Goal: Task Accomplishment & Management: Manage account settings

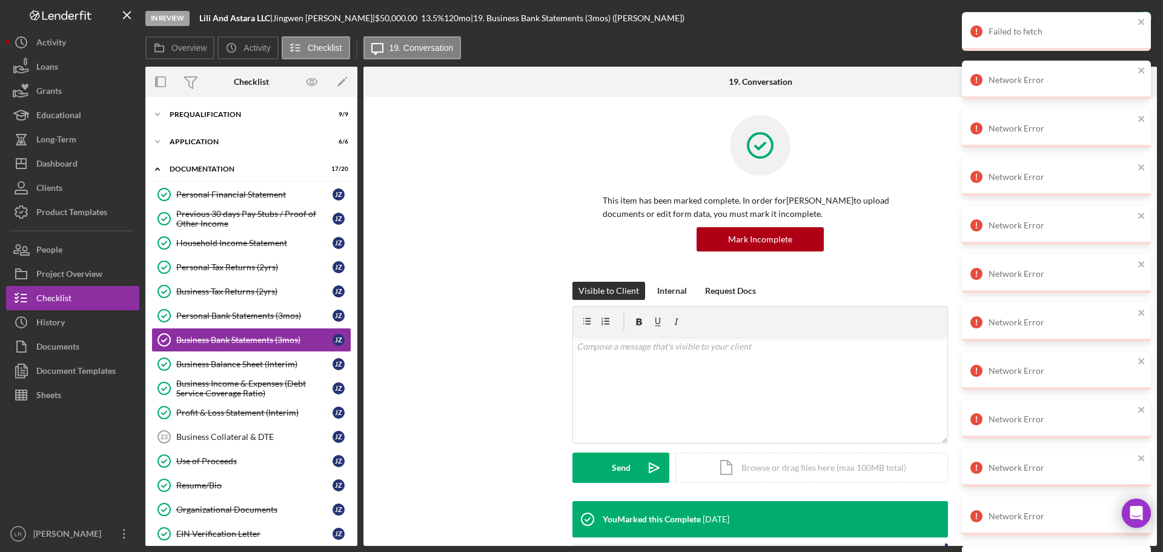
scroll to position [116, 0]
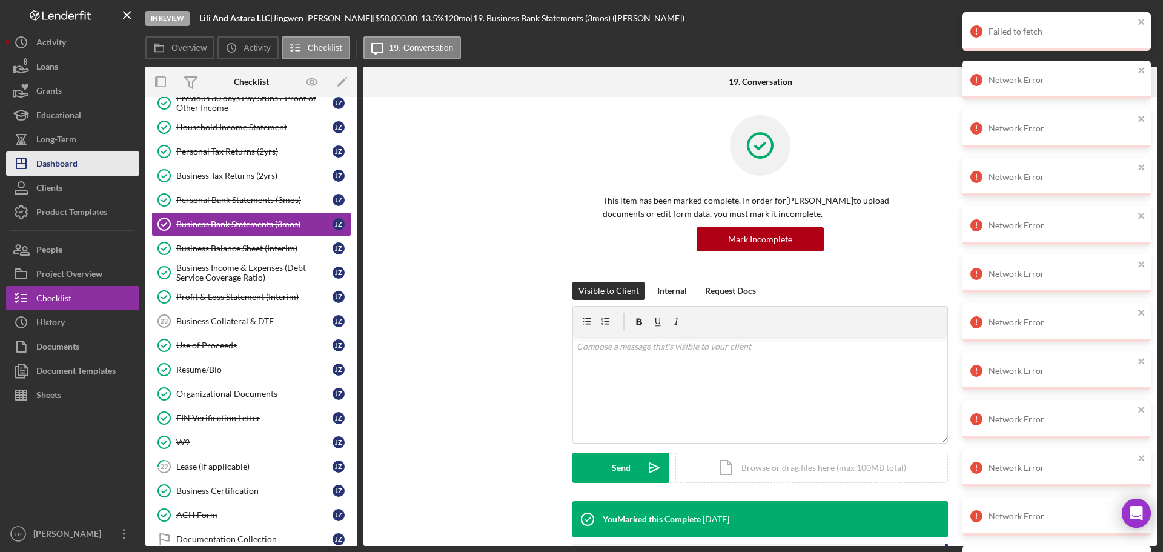
click at [69, 160] on div "Dashboard" at bounding box center [56, 164] width 41 height 27
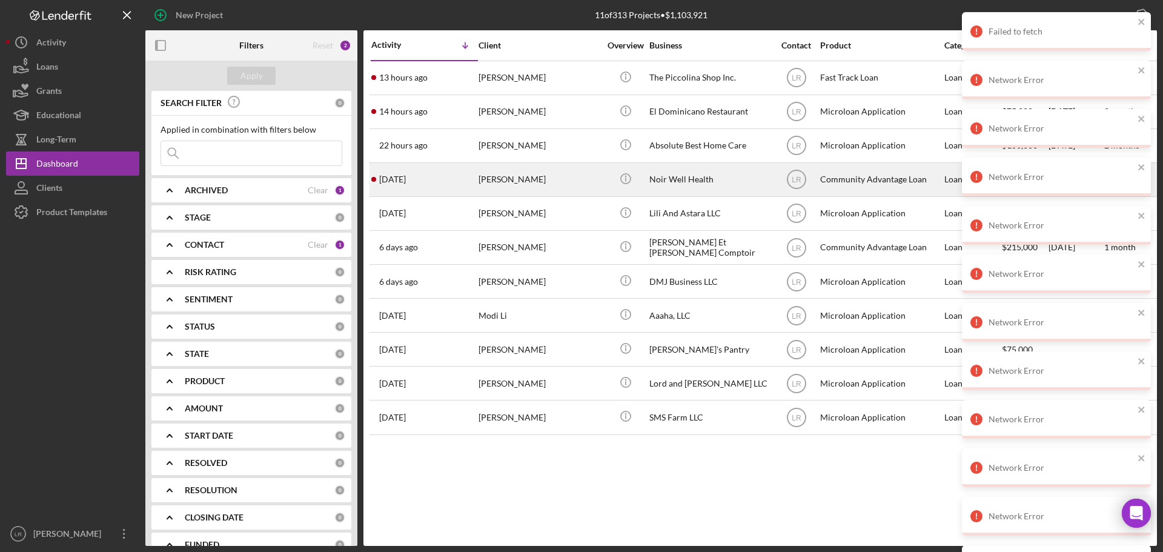
click at [502, 177] on div "[PERSON_NAME]" at bounding box center [538, 180] width 121 height 32
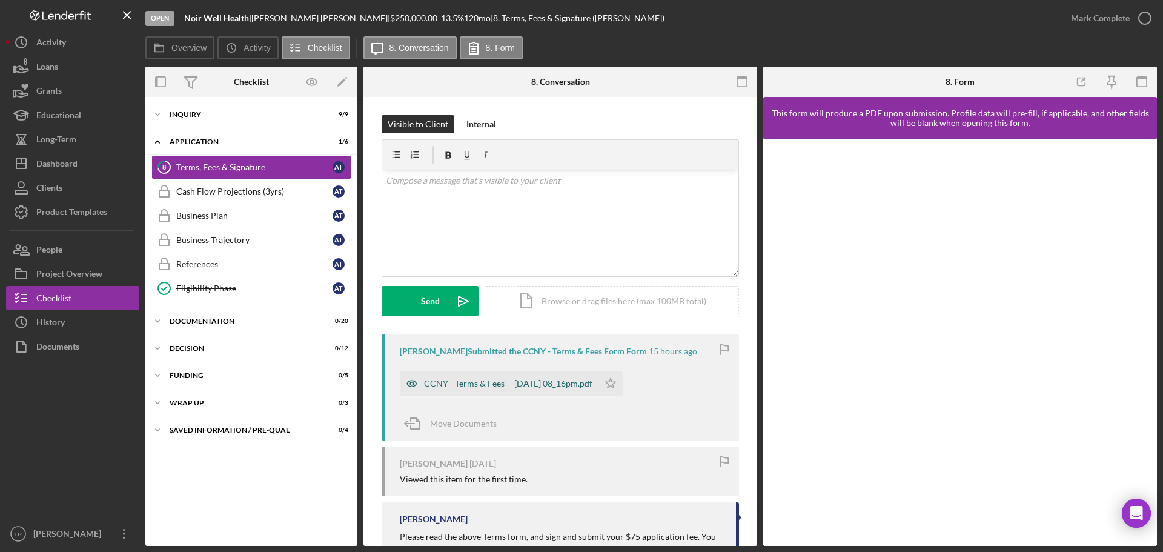
click at [494, 385] on div "CCNY - Terms & Fees -- [DATE] 08_16pm.pdf" at bounding box center [508, 383] width 168 height 10
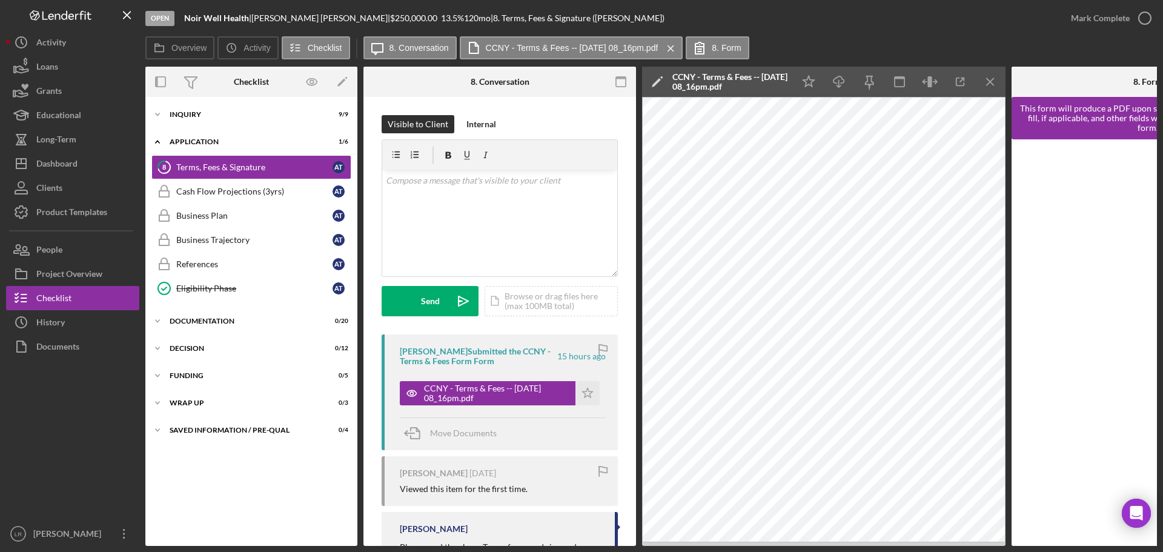
click at [656, 80] on icon "Icon/Edit" at bounding box center [657, 82] width 30 height 30
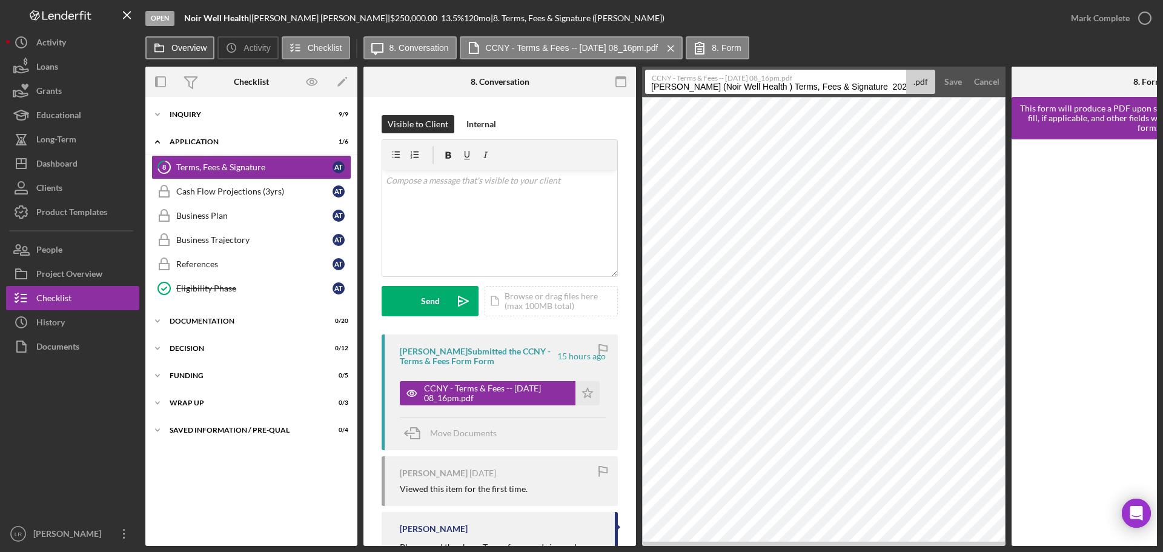
drag, startPoint x: 776, startPoint y: 86, endPoint x: 195, endPoint y: 37, distance: 582.8
click at [195, 37] on div "Overview Icon/History Activity Checklist Icon/Message 8. Conversation CCNY - Te…" at bounding box center [650, 290] width 1011 height 509
click at [747, 85] on input "Terms, Fees & Signature 20250821" at bounding box center [775, 82] width 261 height 24
type input "Terms, Fees & Signature 20250821"
click at [948, 76] on div "Save" at bounding box center [953, 82] width 18 height 24
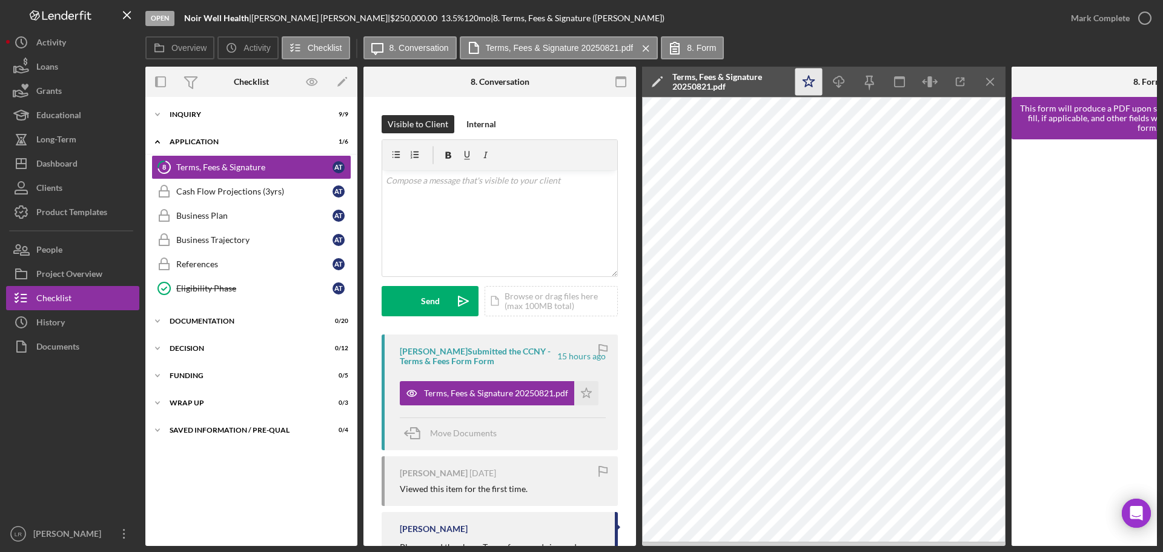
click at [804, 77] on icon "Icon/Star" at bounding box center [808, 81] width 27 height 27
click at [839, 80] on line "button" at bounding box center [839, 83] width 0 height 7
click at [1120, 20] on div "Mark Complete" at bounding box center [1100, 18] width 59 height 24
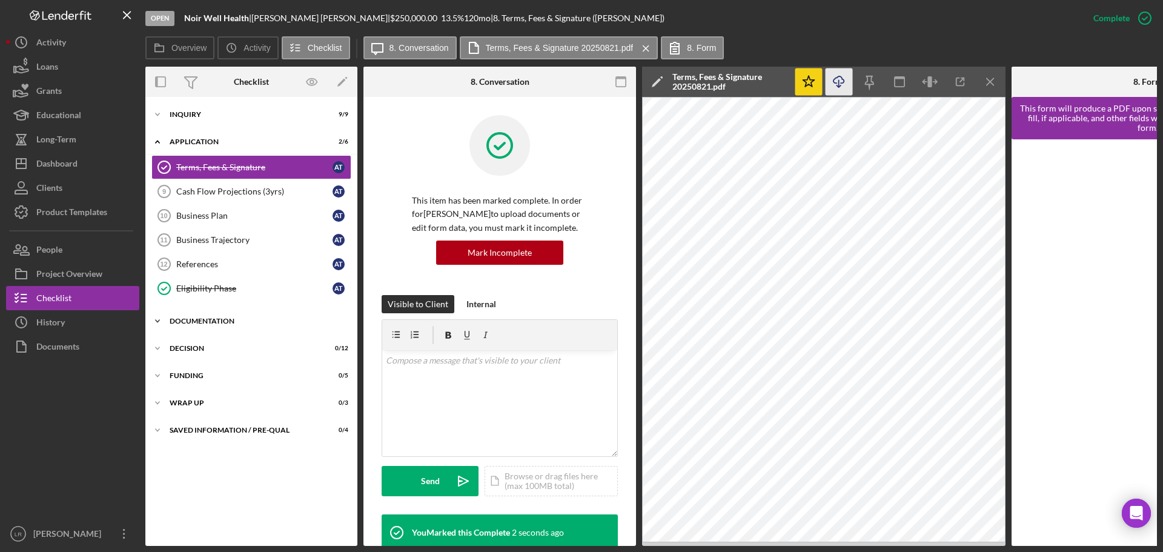
click at [226, 321] on div "Documentation" at bounding box center [256, 320] width 173 height 7
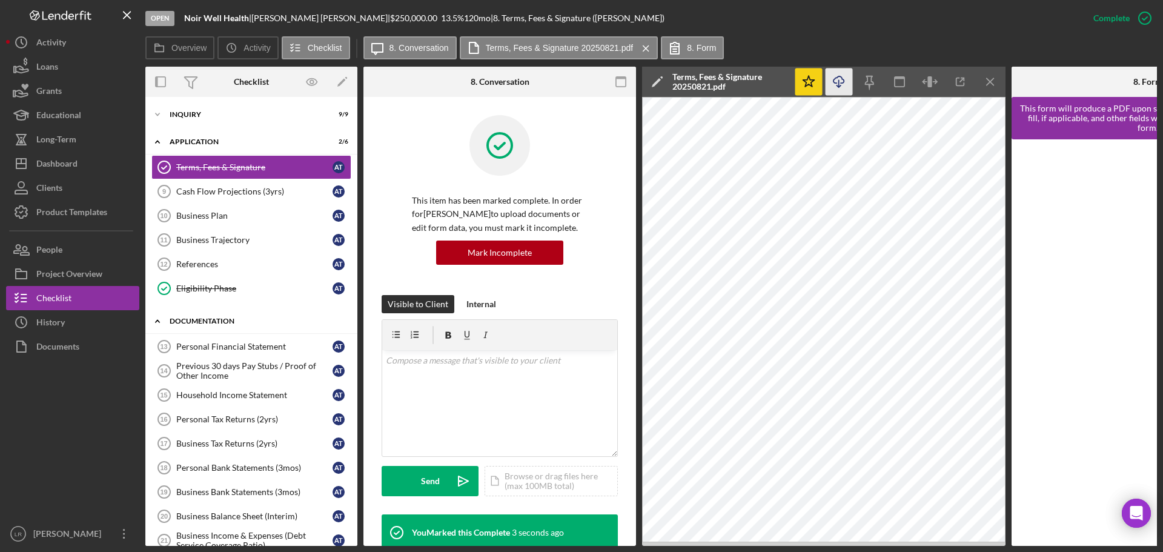
click at [226, 321] on div "Documentation" at bounding box center [256, 320] width 173 height 7
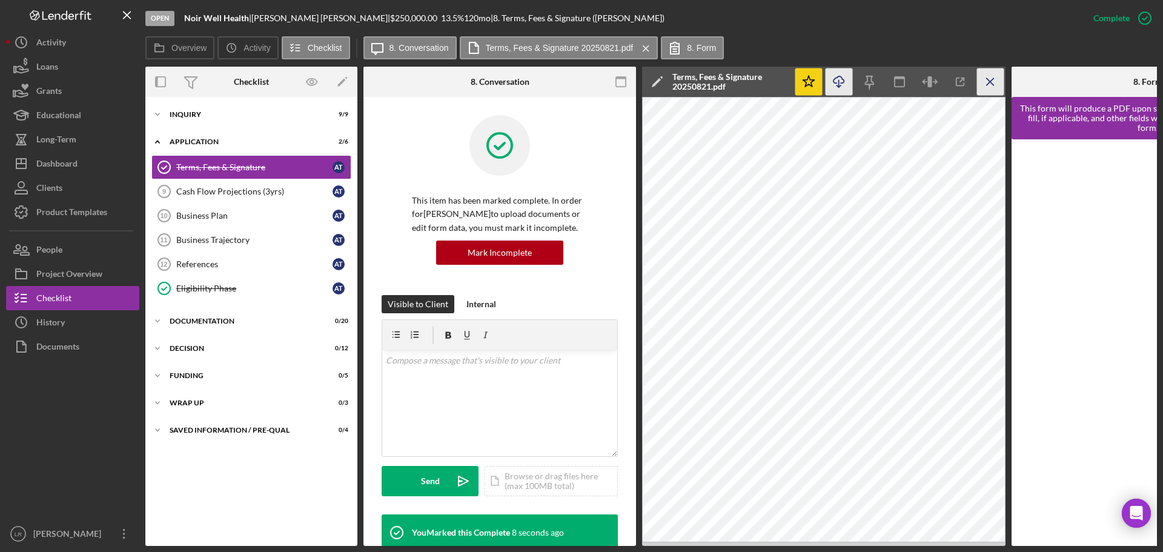
click at [990, 79] on icon "Icon/Menu Close" at bounding box center [990, 81] width 27 height 27
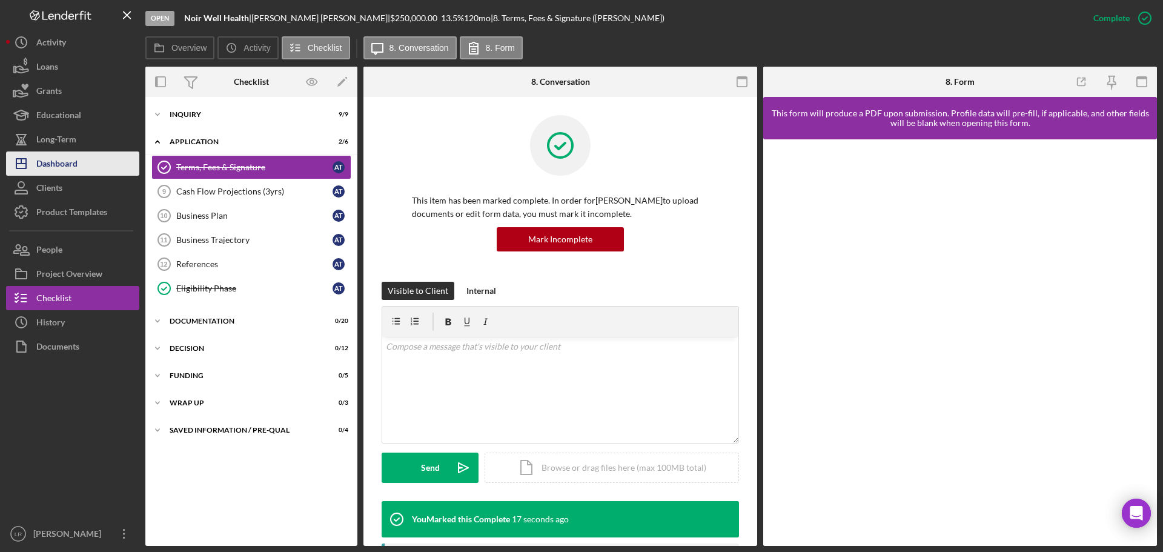
click at [82, 161] on button "Icon/Dashboard Dashboard" at bounding box center [72, 163] width 133 height 24
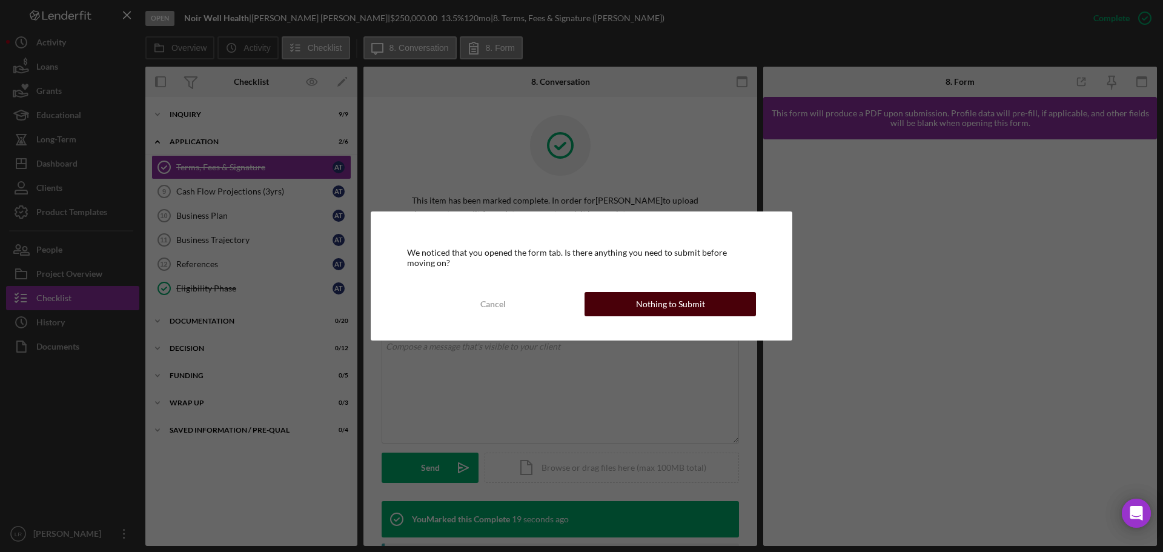
click at [644, 305] on div "Nothing to Submit" at bounding box center [670, 304] width 69 height 24
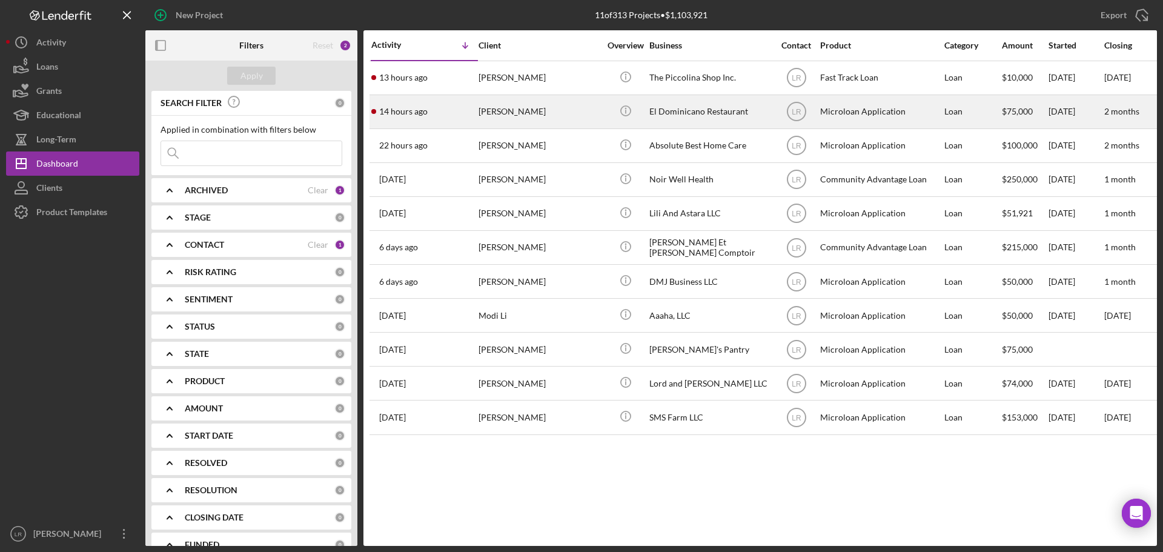
click at [521, 113] on div "[PERSON_NAME]" at bounding box center [538, 112] width 121 height 32
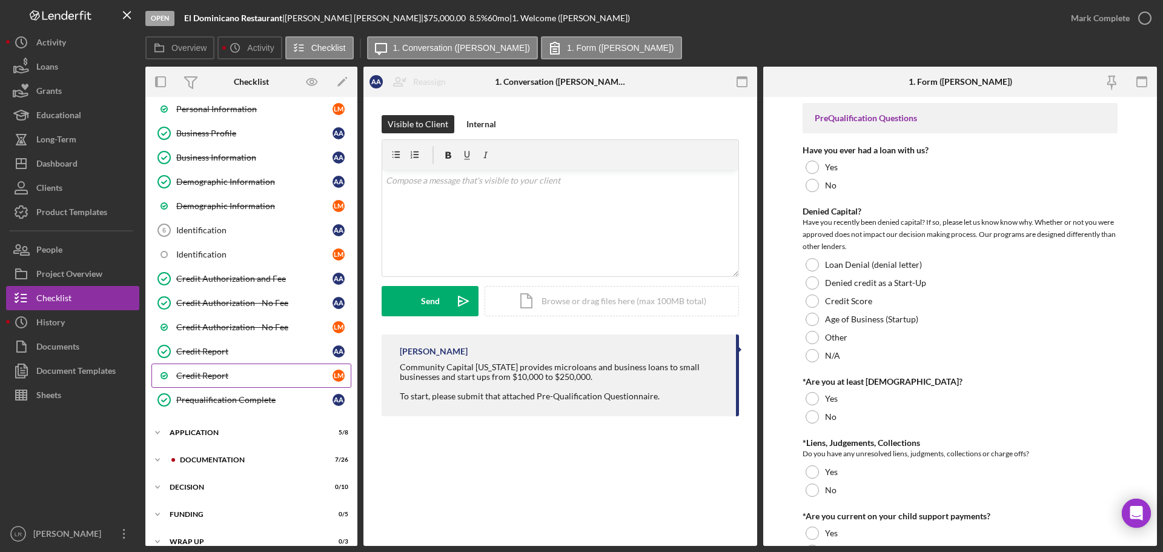
scroll to position [172, 0]
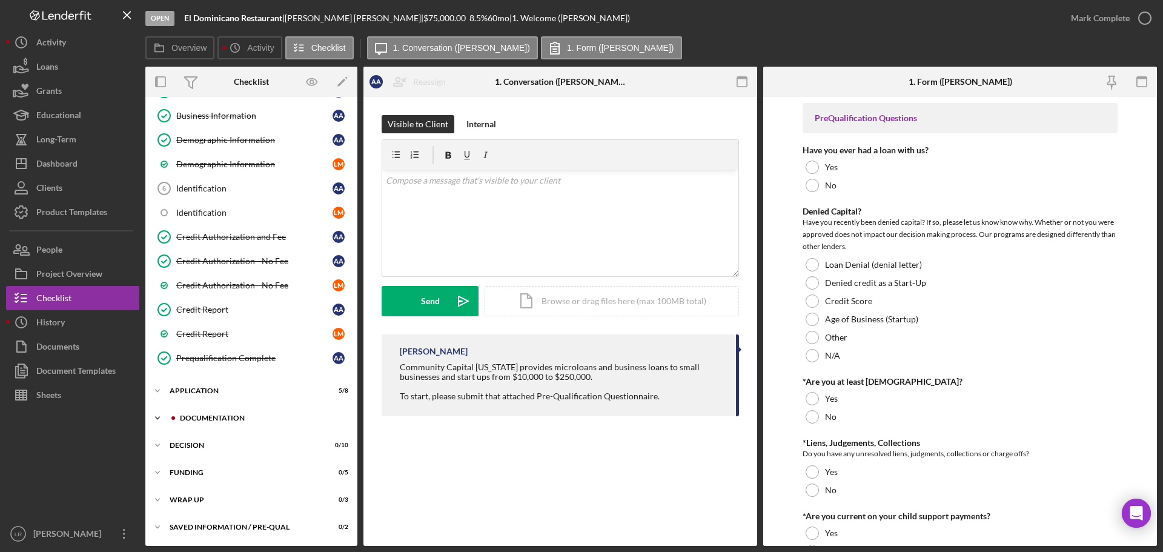
click at [226, 425] on div "Icon/Expander Documentation 7 / 26" at bounding box center [251, 418] width 212 height 24
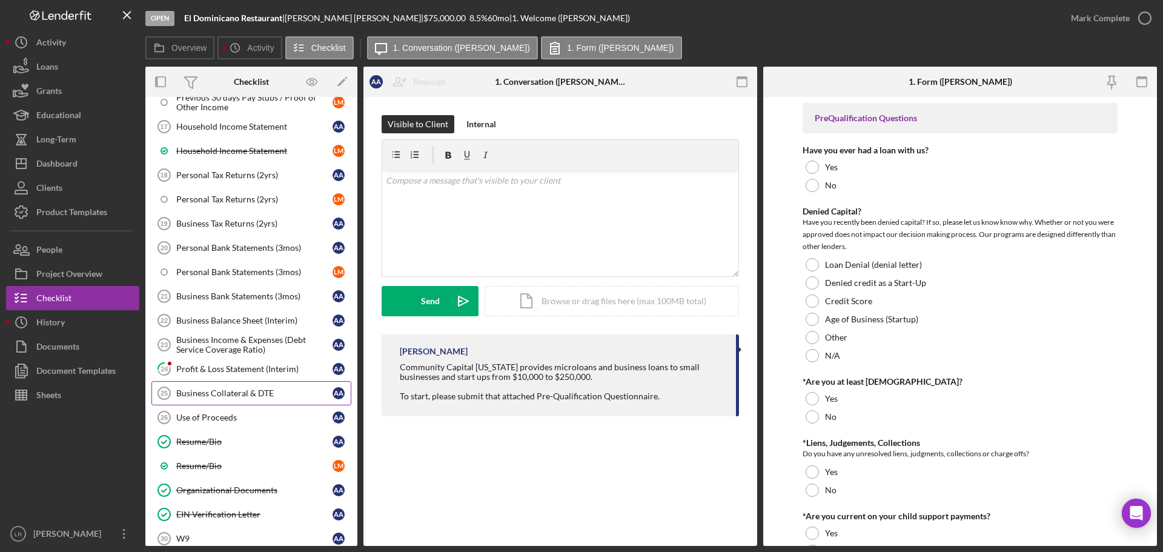
scroll to position [596, 0]
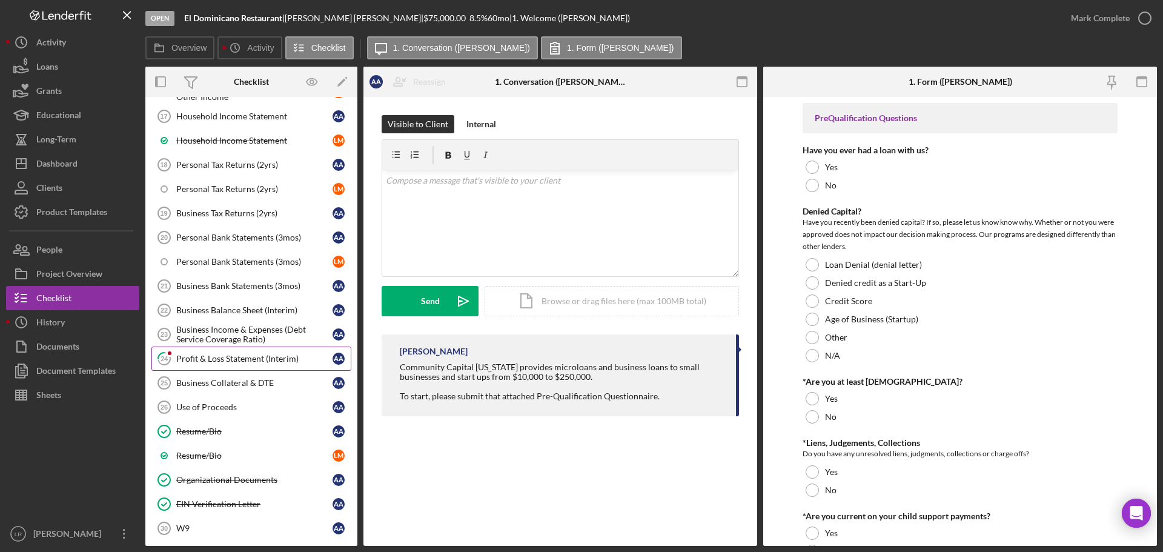
click at [205, 359] on div "Profit & Loss Statement (Interim)" at bounding box center [254, 359] width 156 height 10
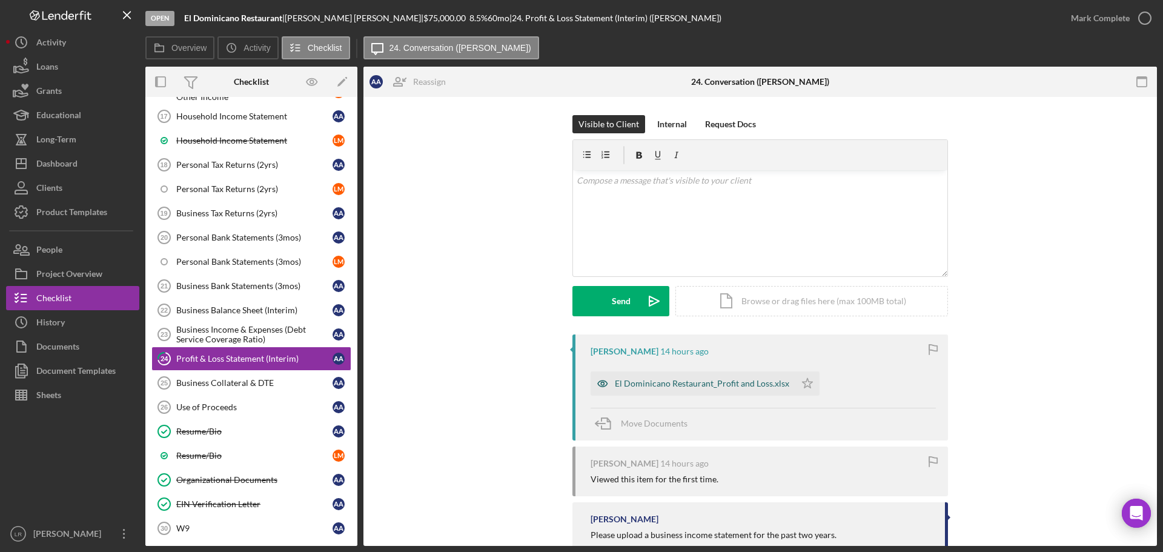
click at [702, 383] on div "El Dominicano Restaurant_Profit and Loss.xlsx" at bounding box center [702, 383] width 174 height 10
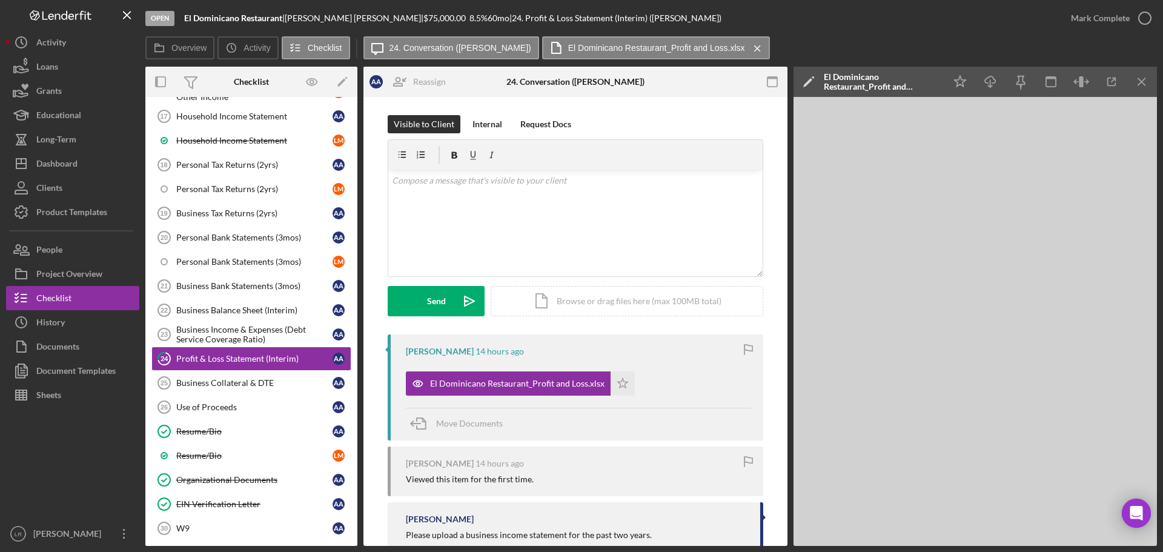
click at [810, 79] on polygon at bounding box center [807, 82] width 9 height 9
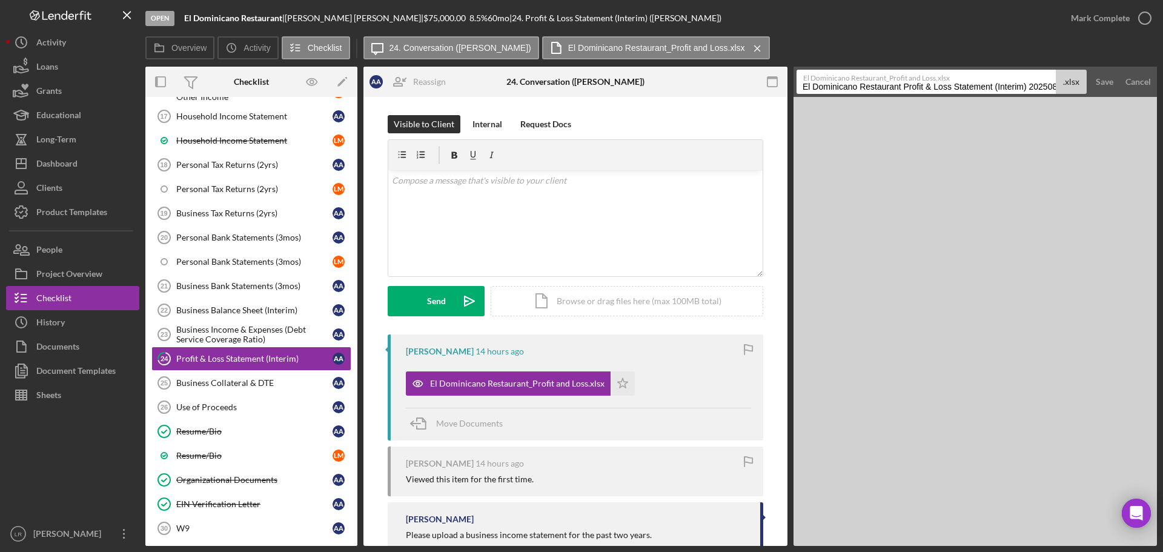
drag, startPoint x: 905, startPoint y: 85, endPoint x: 0, endPoint y: -49, distance: 914.6
click at [0, 0] on html "Open El Dominicano Restaurant | [PERSON_NAME] | $75,000.00 8.5 % 60 mo | 24. Pr…" at bounding box center [581, 276] width 1163 height 552
drag, startPoint x: 958, startPoint y: 90, endPoint x: 1200, endPoint y: 127, distance: 244.5
click at [1162, 127] on html "Open El Dominicano Restaurant | [PERSON_NAME] | $75,000.00 8.5 % 60 mo | 24. Pr…" at bounding box center [581, 276] width 1163 height 552
type input "Profit & Loss Statement (Interim) [DATE]"
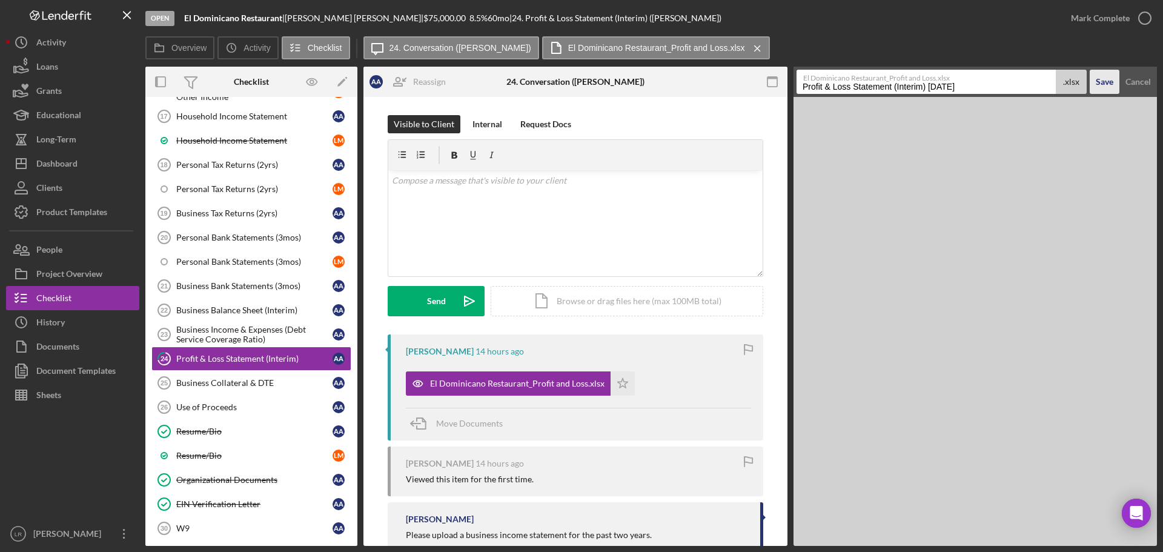
click at [1108, 85] on div "Save" at bounding box center [1104, 82] width 18 height 24
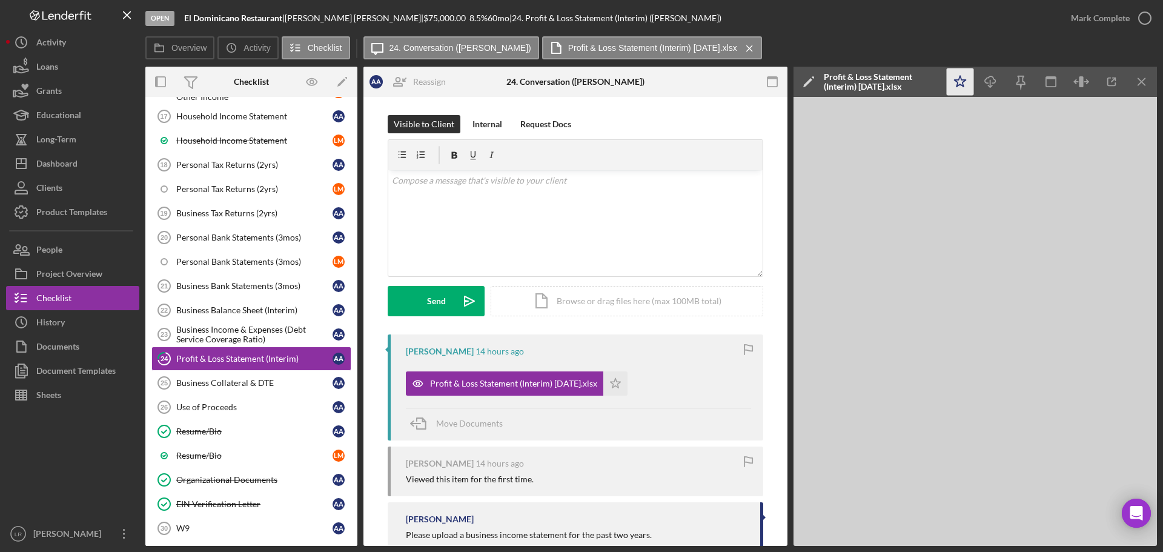
click at [957, 79] on polygon "button" at bounding box center [960, 81] width 12 height 11
click at [994, 81] on icon "Icon/Download" at bounding box center [990, 81] width 27 height 27
click at [1144, 18] on icon "button" at bounding box center [1144, 18] width 30 height 30
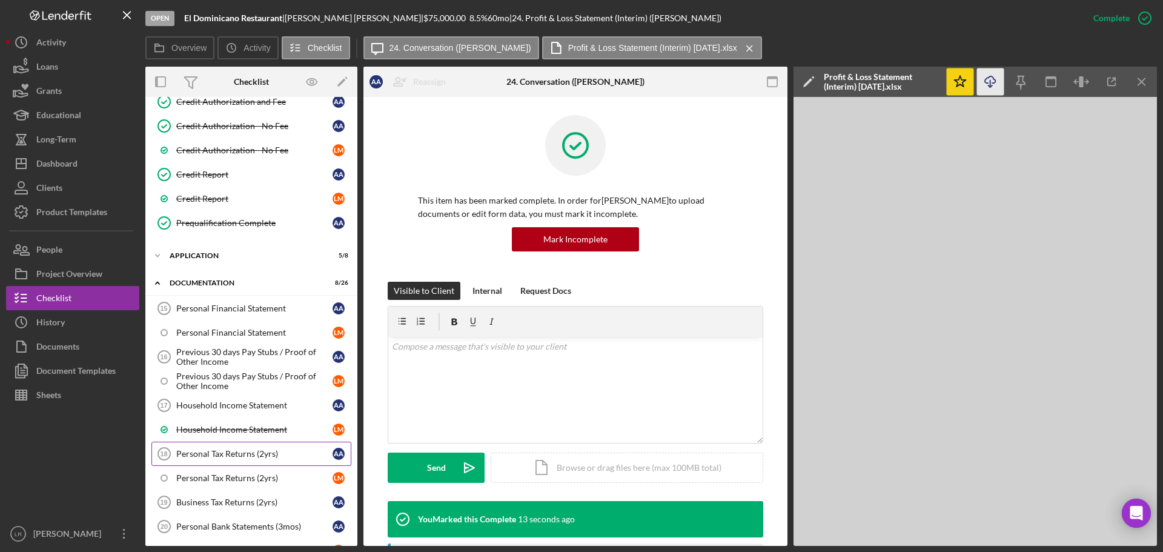
scroll to position [293, 0]
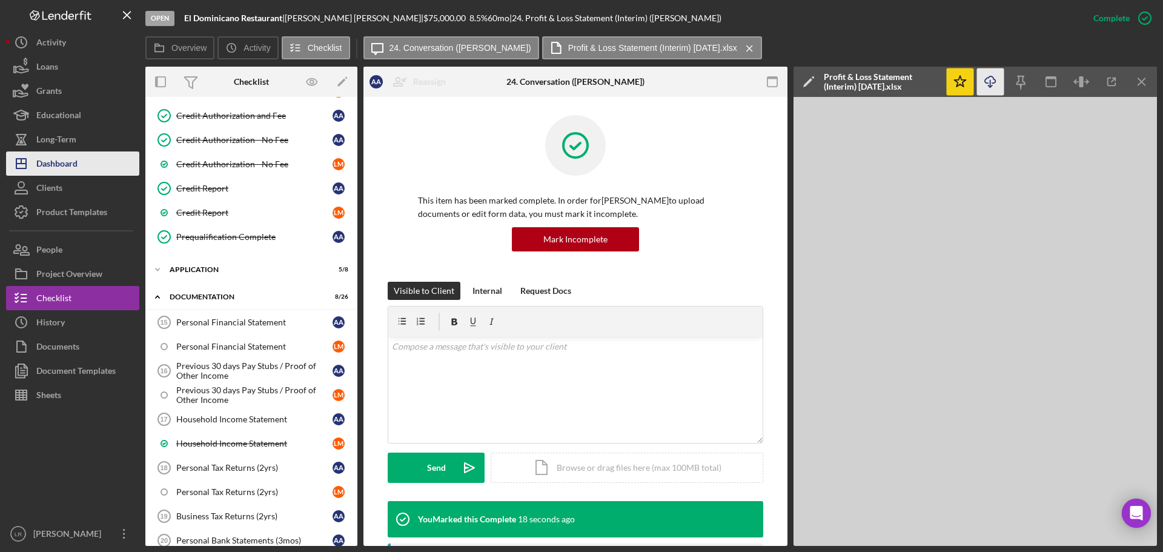
click at [71, 153] on div "Dashboard" at bounding box center [56, 164] width 41 height 27
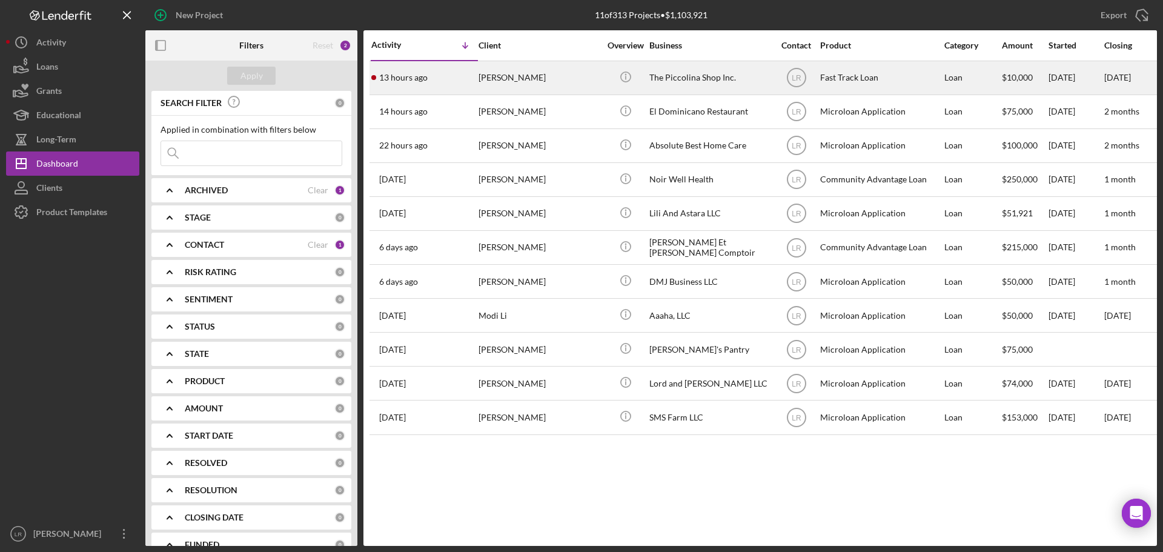
click at [518, 79] on div "[PERSON_NAME]" at bounding box center [538, 78] width 121 height 32
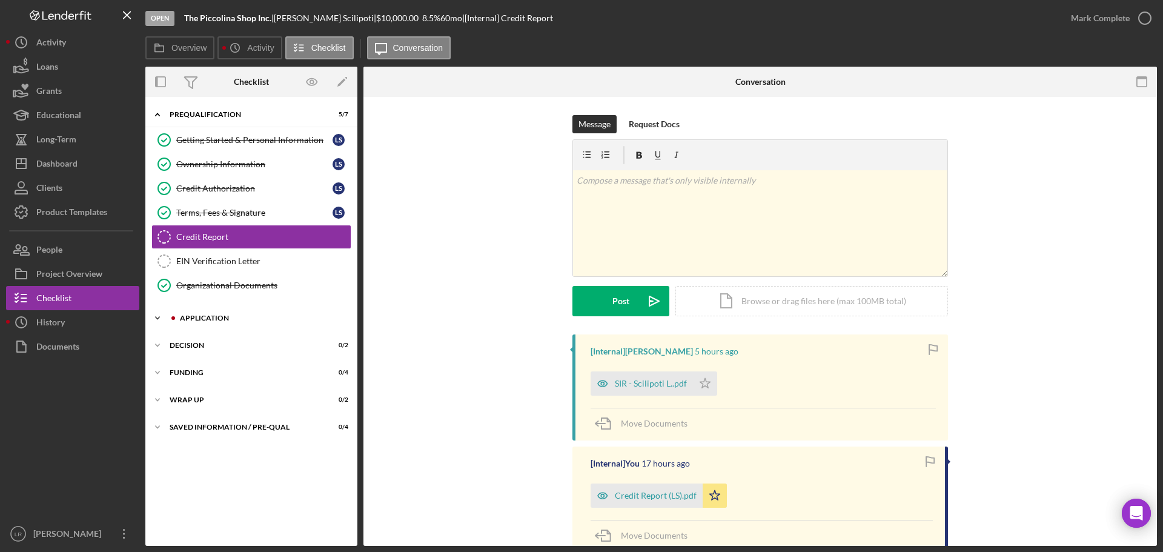
click at [213, 311] on div "Icon/Expander Application 4 / 8" at bounding box center [251, 318] width 212 height 24
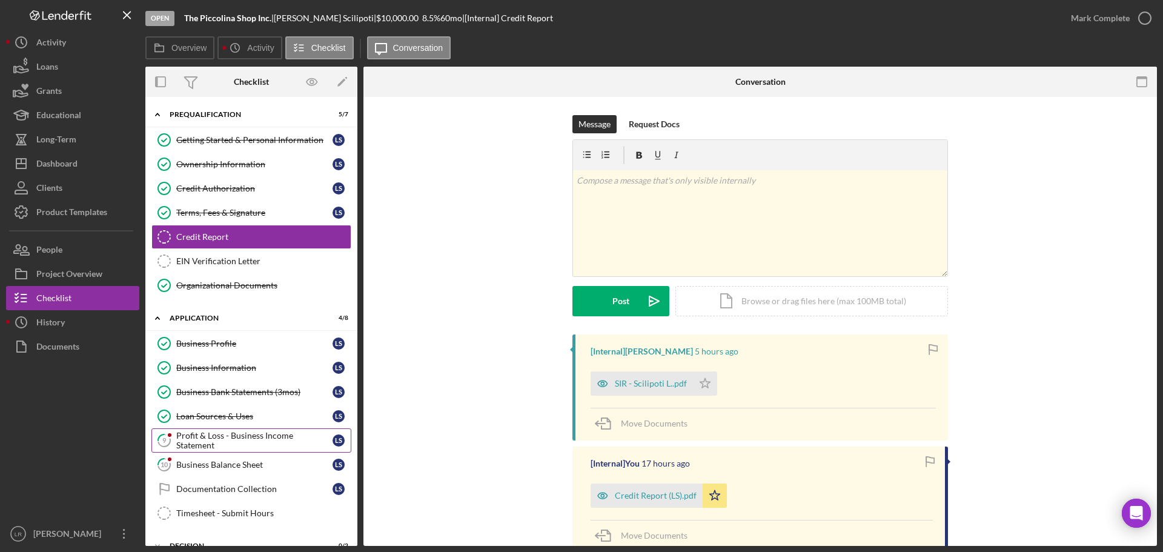
click at [211, 431] on div "Profit & Loss - Business Income Statement" at bounding box center [254, 440] width 156 height 19
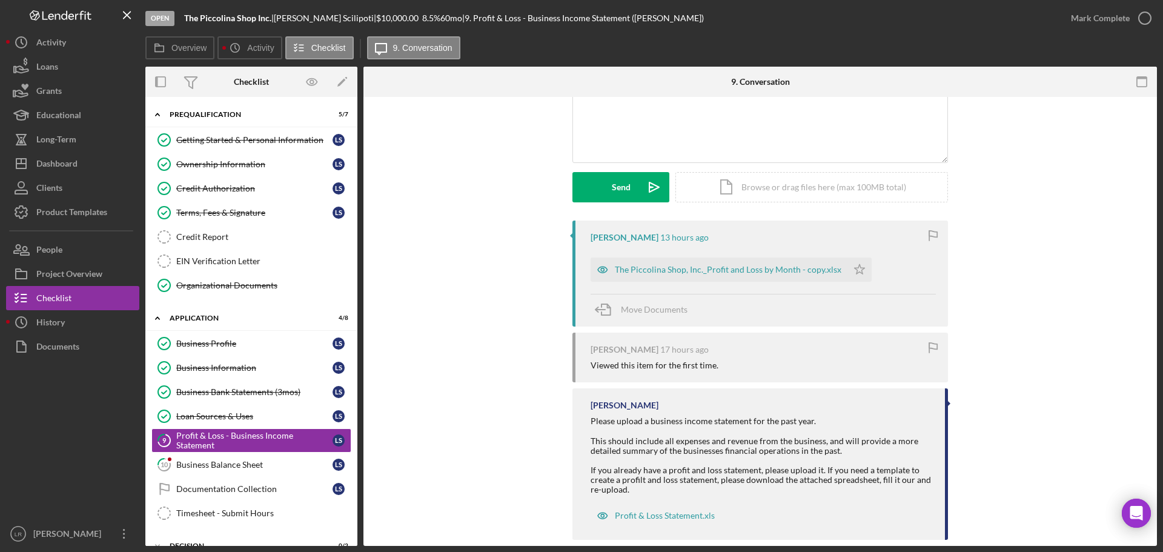
scroll to position [132, 0]
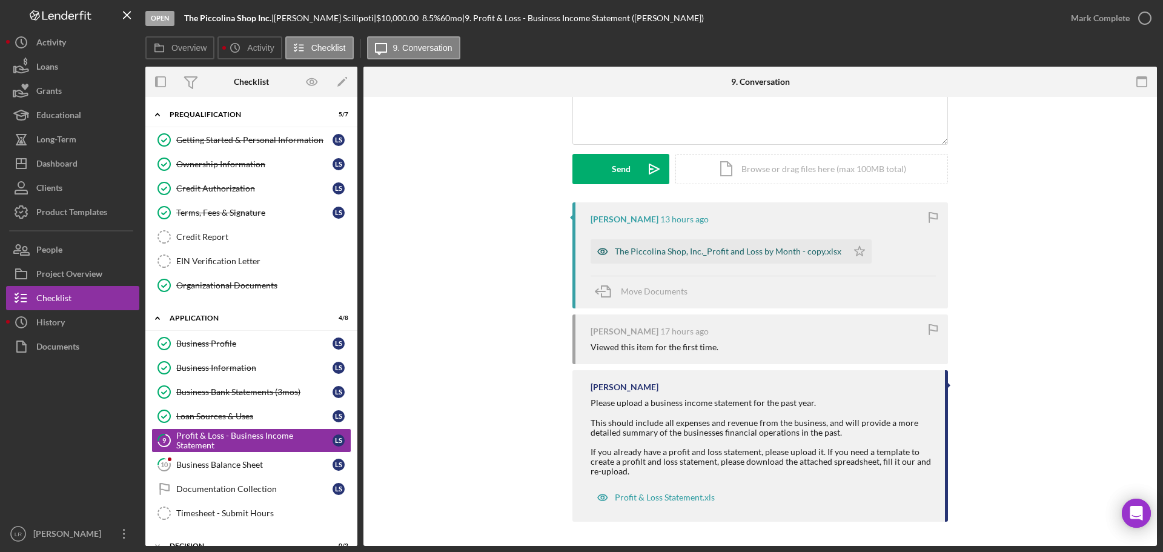
click at [690, 247] on div "The Piccolina Shop, Inc._Profit and Loss by Month - copy.xlsx" at bounding box center [728, 251] width 226 height 10
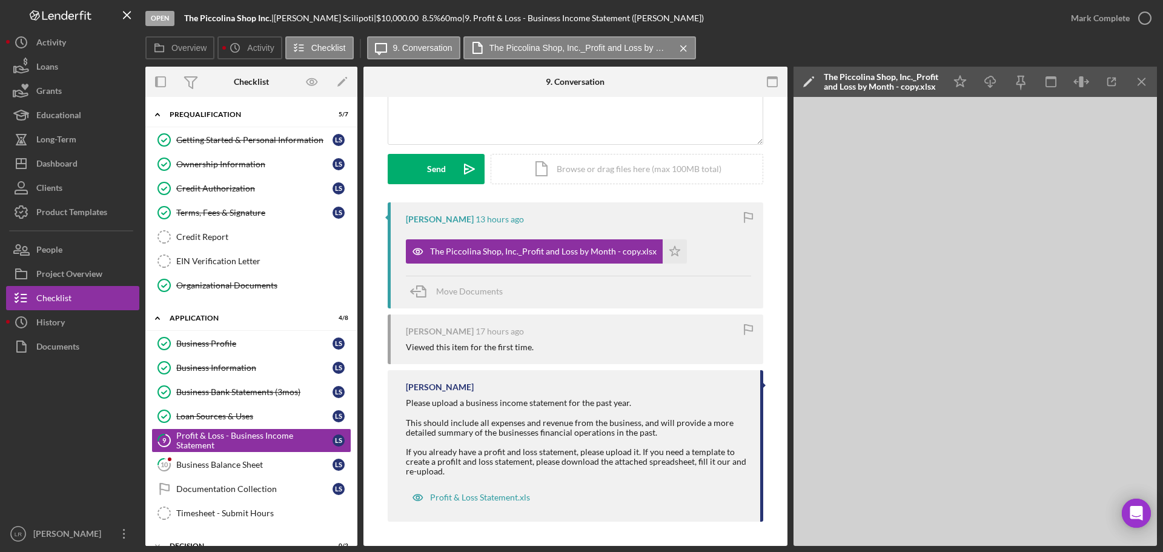
click at [813, 85] on icon "Icon/Edit" at bounding box center [808, 82] width 30 height 30
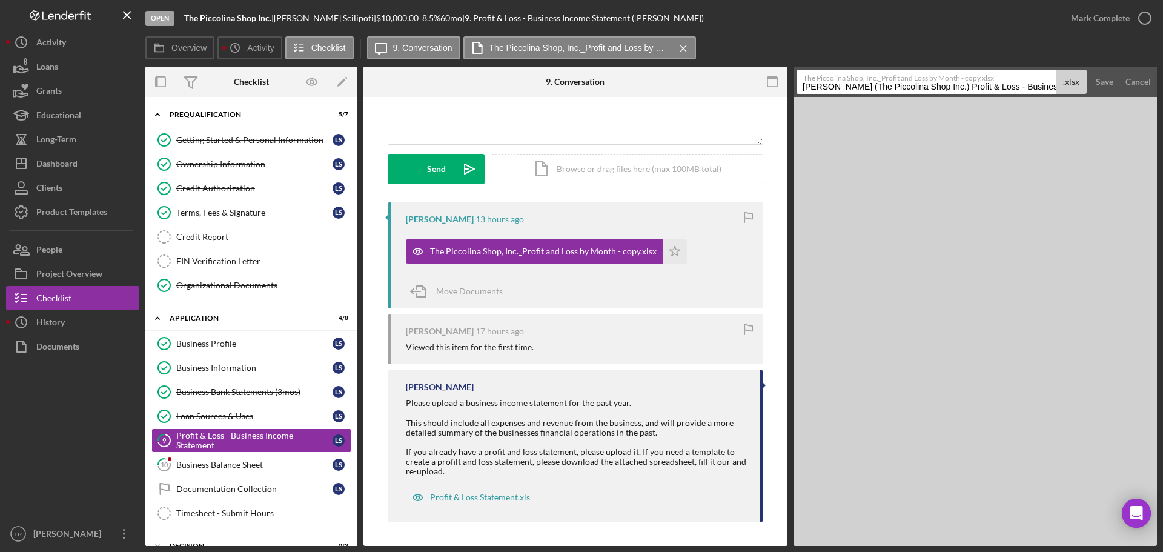
drag, startPoint x: 976, startPoint y: 84, endPoint x: 108, endPoint y: 21, distance: 870.1
click at [108, 21] on div "Open The Piccolina Shop Inc. | [PERSON_NAME] | $10,000.00 8.5 % 60 mo | 9. Prof…" at bounding box center [581, 273] width 1151 height 546
click at [980, 86] on input "Profit & Loss - Business Income Statement [DATE]" at bounding box center [925, 82] width 259 height 24
type input "Profit & Loss - Business Income Statement 8.25"
click at [1106, 82] on div "Save" at bounding box center [1104, 82] width 18 height 24
